Goal: Task Accomplishment & Management: Manage account settings

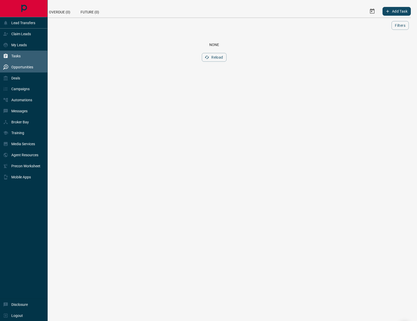
drag, startPoint x: 26, startPoint y: 69, endPoint x: 36, endPoint y: 67, distance: 10.0
click at [26, 68] on p "Opportunities" at bounding box center [22, 67] width 22 height 4
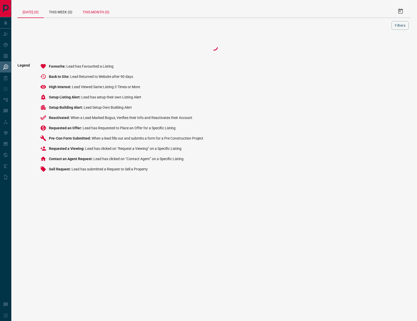
click at [102, 13] on div "This Month (0)" at bounding box center [95, 11] width 37 height 12
click at [401, 23] on button "Filters" at bounding box center [399, 25] width 17 height 9
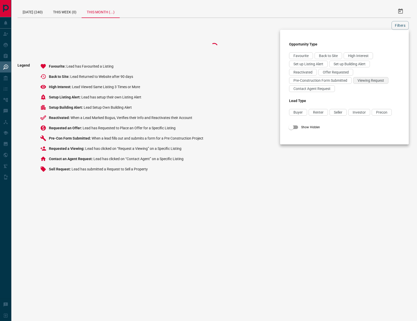
click at [370, 82] on span "Viewing Request" at bounding box center [370, 80] width 26 height 4
click at [326, 86] on div "Contact Agent Request" at bounding box center [312, 88] width 46 height 7
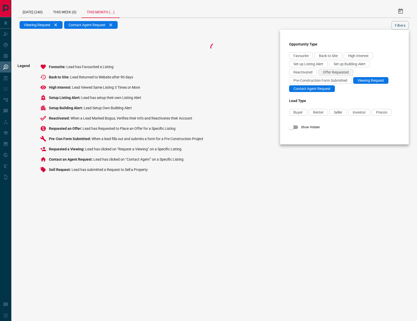
click at [331, 73] on span "Offer Requested" at bounding box center [336, 72] width 26 height 4
click at [395, 25] on div at bounding box center [208, 160] width 417 height 321
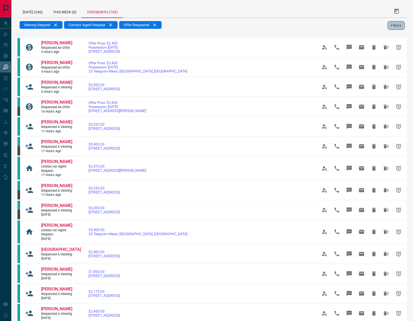
click at [394, 23] on button "Filters" at bounding box center [395, 25] width 17 height 9
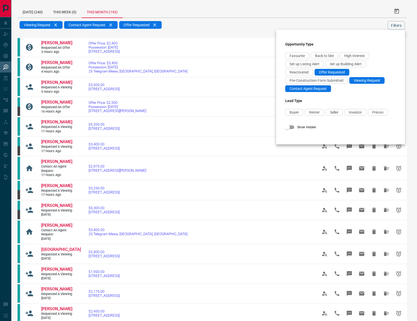
click at [397, 26] on div at bounding box center [208, 160] width 417 height 321
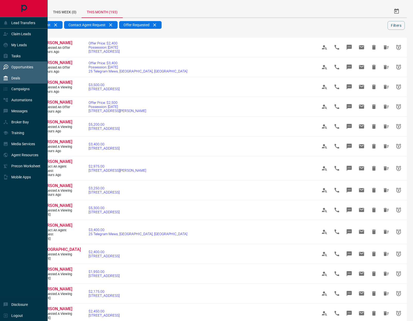
click at [12, 81] on div "Deals" at bounding box center [11, 78] width 17 height 8
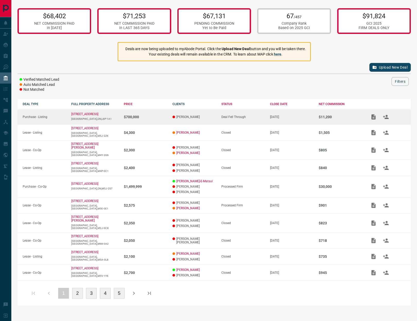
click at [153, 116] on p "$700,000" at bounding box center [145, 117] width 43 height 4
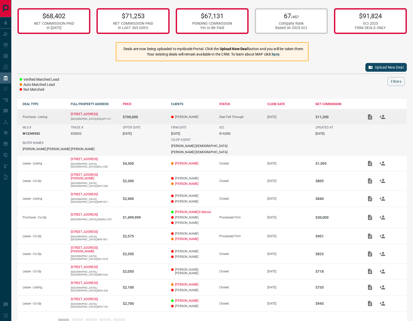
click at [153, 113] on td "$700,000" at bounding box center [142, 116] width 48 height 15
